Goal: Task Accomplishment & Management: Manage account settings

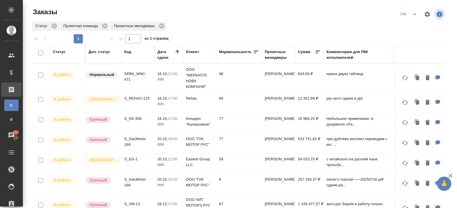
click at [414, 15] on icon "split button" at bounding box center [414, 14] width 7 height 7
click at [413, 24] on li "В работу!" at bounding box center [408, 25] width 29 height 9
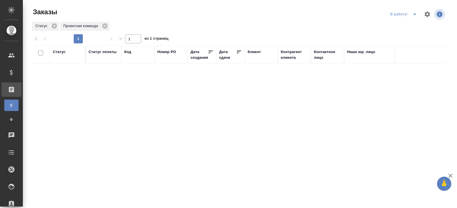
click at [415, 15] on icon "split button" at bounding box center [414, 14] width 7 height 7
click at [409, 24] on li "ПМ" at bounding box center [404, 25] width 32 height 9
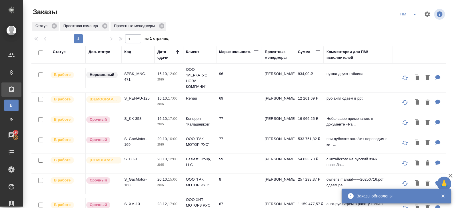
click at [412, 15] on icon "split button" at bounding box center [414, 14] width 7 height 7
click at [410, 24] on li "В работу!" at bounding box center [408, 25] width 29 height 9
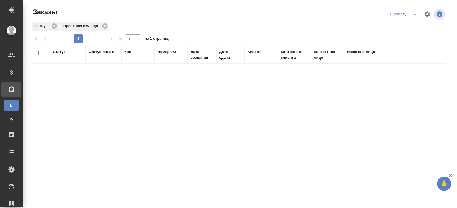
click at [414, 16] on icon "split button" at bounding box center [414, 14] width 7 height 7
click at [405, 27] on li "ПМ" at bounding box center [404, 25] width 32 height 9
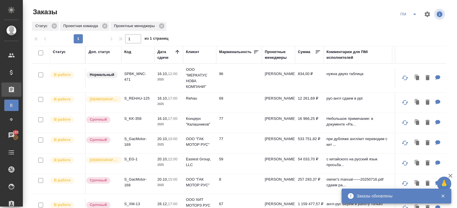
click at [413, 15] on icon "split button" at bounding box center [414, 14] width 7 height 7
click at [413, 22] on li "В работу!" at bounding box center [408, 25] width 29 height 9
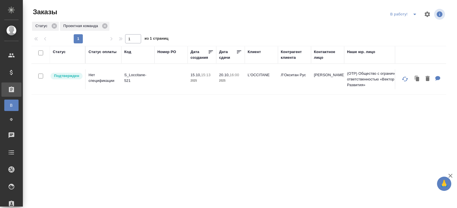
click at [122, 72] on td "S_Loccitane-521" at bounding box center [137, 79] width 33 height 20
click at [413, 14] on icon "split button" at bounding box center [414, 14] width 7 height 7
click at [410, 25] on li "ПМ" at bounding box center [404, 25] width 32 height 9
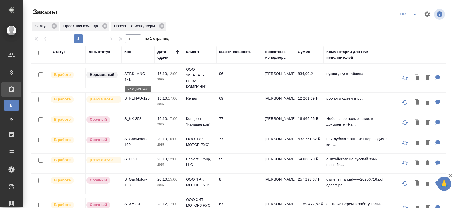
click at [130, 76] on p "SPBK_MNC-471" at bounding box center [137, 76] width 27 height 11
click at [132, 97] on p "S_REHAU-125" at bounding box center [137, 99] width 27 height 6
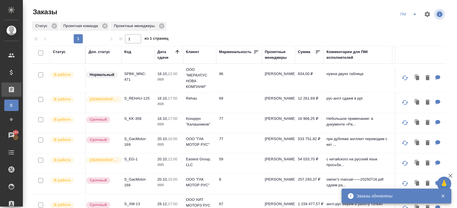
click at [412, 16] on icon "split button" at bounding box center [414, 14] width 7 height 7
click at [412, 35] on li "начислить" at bounding box center [408, 34] width 29 height 9
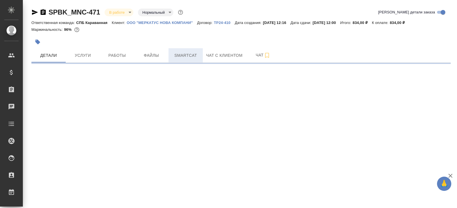
select select "RU"
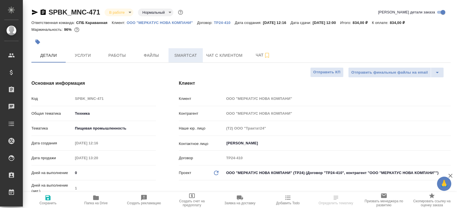
type textarea "x"
click at [180, 57] on span "Smartcat" at bounding box center [185, 55] width 27 height 7
type textarea "x"
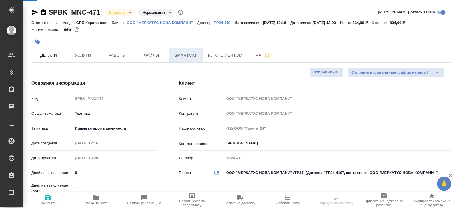
type textarea "x"
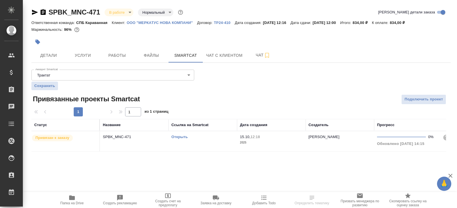
click at [177, 137] on link "Открыть" at bounding box center [179, 137] width 16 height 4
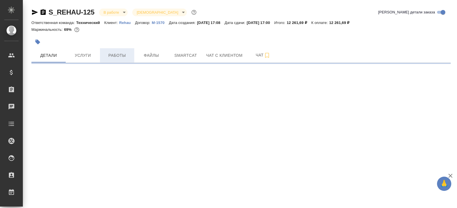
select select "RU"
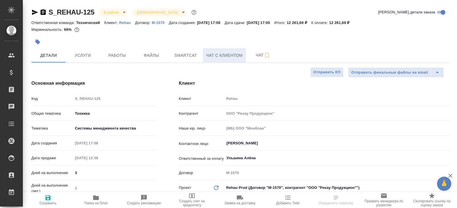
type textarea "x"
click at [267, 54] on icon "button" at bounding box center [267, 55] width 7 height 7
type textarea "x"
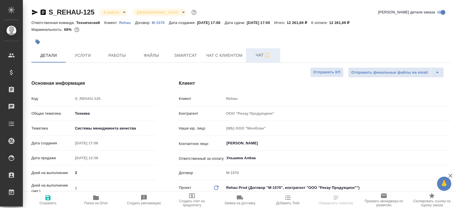
type textarea "x"
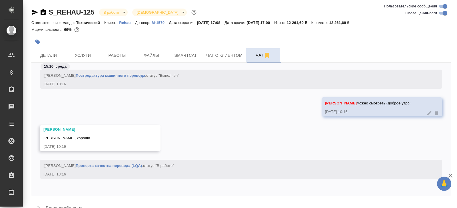
click at [442, 14] on input "Оповещения-логи" at bounding box center [445, 13] width 21 height 7
checkbox input "false"
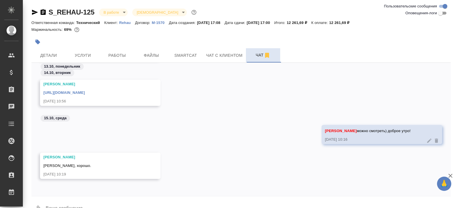
scroll to position [14, 0]
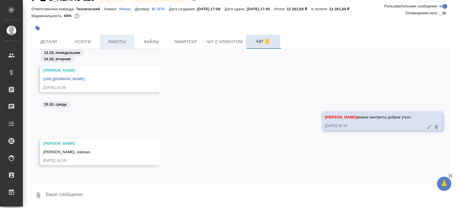
click at [112, 43] on span "Работы" at bounding box center [116, 41] width 27 height 7
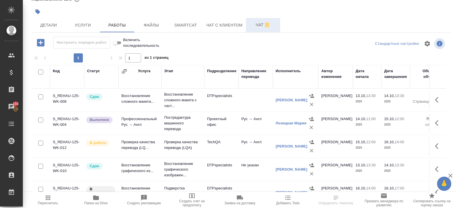
scroll to position [10, 0]
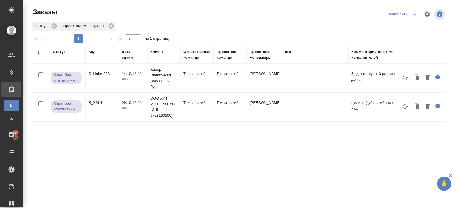
click at [415, 18] on button "split button" at bounding box center [414, 14] width 11 height 9
click at [408, 32] on li "ПМ" at bounding box center [403, 34] width 33 height 9
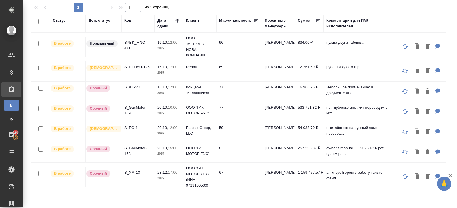
scroll to position [37, 0]
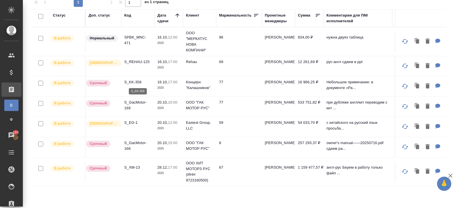
click at [131, 82] on p "S_KK-358" at bounding box center [137, 82] width 27 height 6
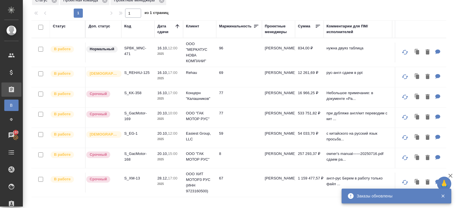
scroll to position [34, 0]
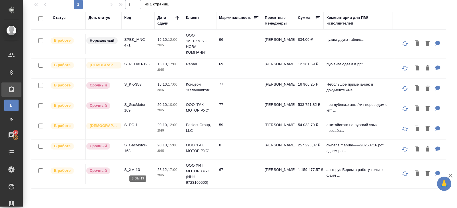
click at [133, 168] on p "S_XM-13" at bounding box center [137, 170] width 27 height 6
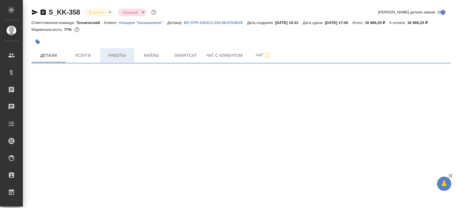
select select "RU"
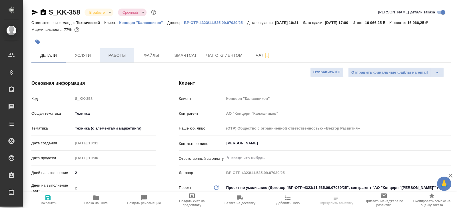
type textarea "x"
click at [117, 59] on span "Работы" at bounding box center [116, 55] width 27 height 7
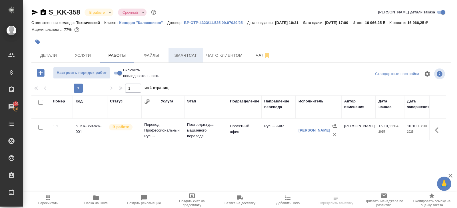
click at [183, 59] on span "Smartcat" at bounding box center [185, 55] width 27 height 7
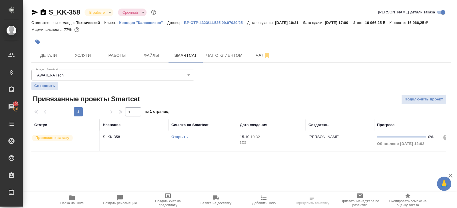
click at [176, 139] on link "Открыть" at bounding box center [179, 137] width 16 height 4
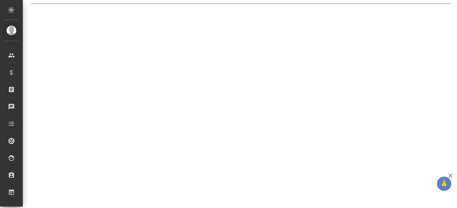
select select "RU"
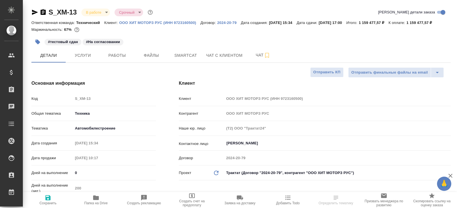
type textarea "x"
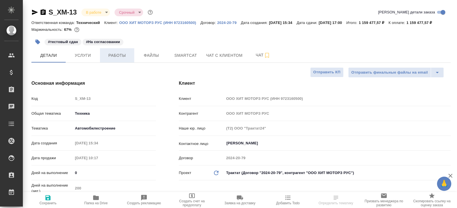
type textarea "x"
click at [117, 59] on span "Работы" at bounding box center [116, 55] width 27 height 7
type textarea "x"
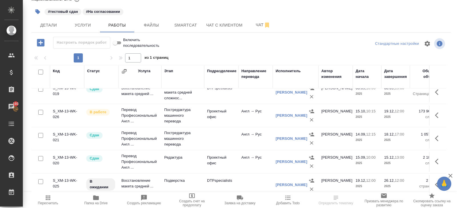
scroll to position [77, 0]
click at [435, 114] on icon "button" at bounding box center [438, 115] width 7 height 7
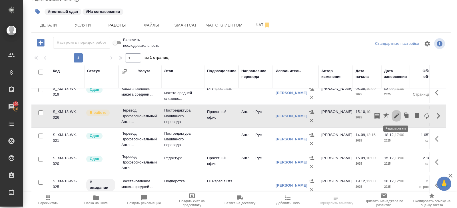
click at [395, 117] on icon "button" at bounding box center [396, 115] width 7 height 7
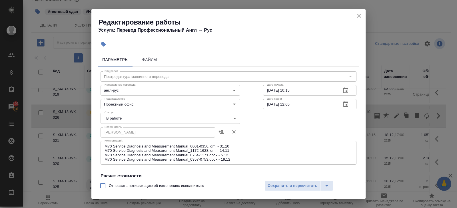
click at [354, 18] on h2 "Редактирование работы" at bounding box center [231, 22] width 267 height 9
click at [359, 17] on icon "close" at bounding box center [358, 15] width 7 height 7
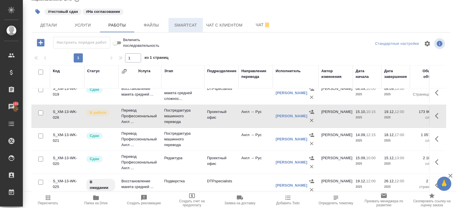
click at [190, 25] on span "Smartcat" at bounding box center [185, 25] width 27 height 7
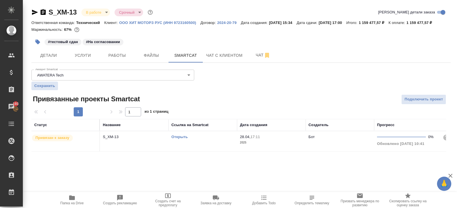
click at [203, 147] on td "Открыть" at bounding box center [202, 141] width 69 height 20
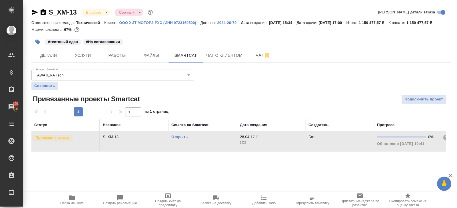
click at [203, 147] on td "Открыть" at bounding box center [202, 141] width 69 height 20
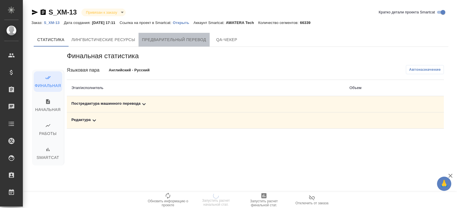
click at [172, 41] on span "Предварительный перевод" at bounding box center [174, 39] width 64 height 7
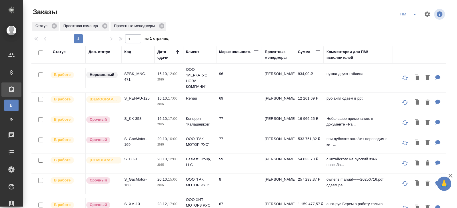
click at [416, 17] on icon "split button" at bounding box center [414, 14] width 7 height 7
click at [412, 25] on li "В работу!" at bounding box center [408, 25] width 29 height 9
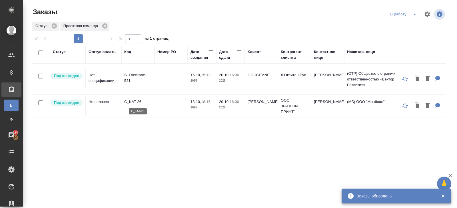
click at [138, 99] on p "C_KAT-26" at bounding box center [137, 102] width 27 height 6
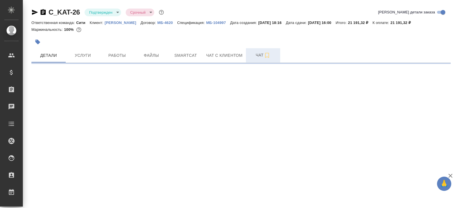
select select "RU"
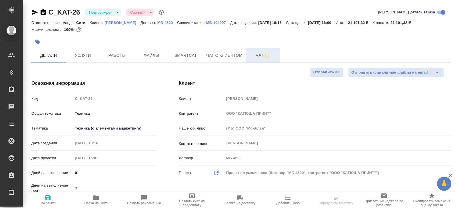
type textarea "x"
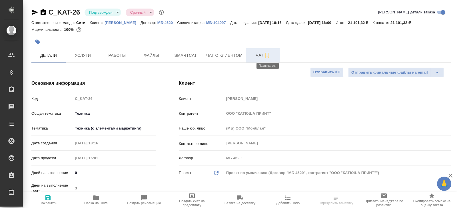
type textarea "x"
select select "RU"
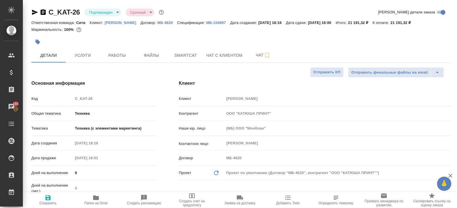
type textarea "x"
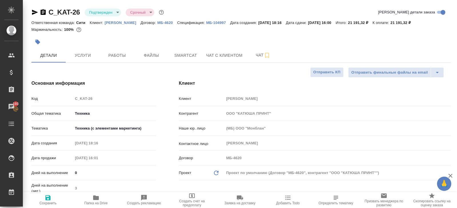
type textarea "x"
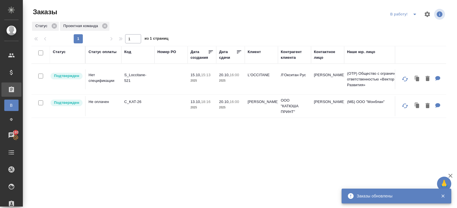
click at [413, 14] on icon "split button" at bounding box center [414, 14] width 7 height 7
click at [413, 26] on li "ПМ" at bounding box center [404, 25] width 32 height 9
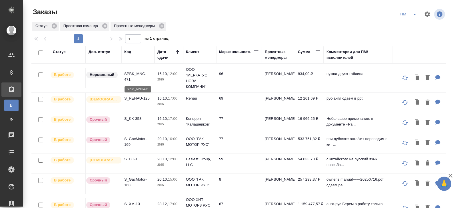
click at [131, 74] on p "SPBK_MNC-471" at bounding box center [137, 76] width 27 height 11
click at [411, 16] on icon "split button" at bounding box center [414, 14] width 7 height 7
click at [411, 25] on li "В работу!" at bounding box center [408, 25] width 29 height 9
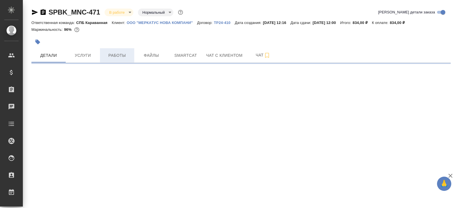
select select "RU"
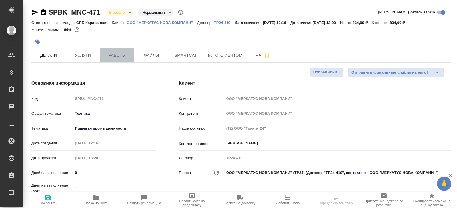
click at [128, 60] on button "Работы" at bounding box center [117, 55] width 34 height 14
type textarea "x"
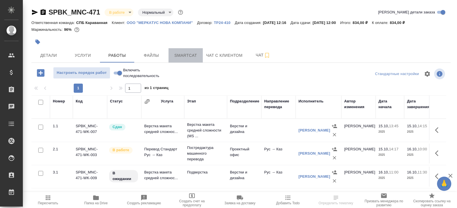
click at [190, 57] on span "Smartcat" at bounding box center [185, 55] width 27 height 7
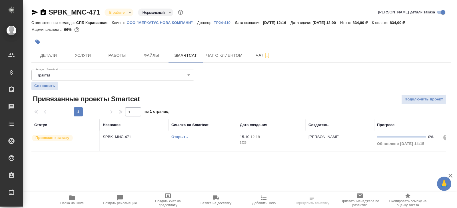
click at [183, 137] on link "Открыть" at bounding box center [179, 137] width 16 height 4
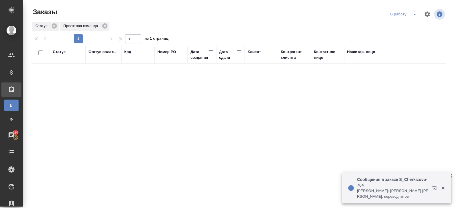
click at [411, 15] on span "split button" at bounding box center [414, 14] width 9 height 7
click at [410, 27] on li "ПМ" at bounding box center [404, 25] width 32 height 9
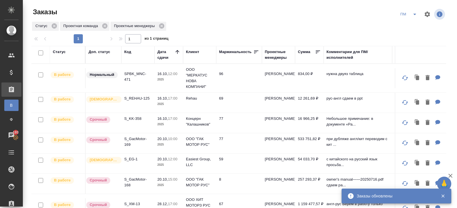
click at [412, 14] on icon "split button" at bounding box center [414, 14] width 7 height 7
click at [412, 24] on li "В работу!" at bounding box center [408, 25] width 29 height 9
